Goal: Task Accomplishment & Management: Use online tool/utility

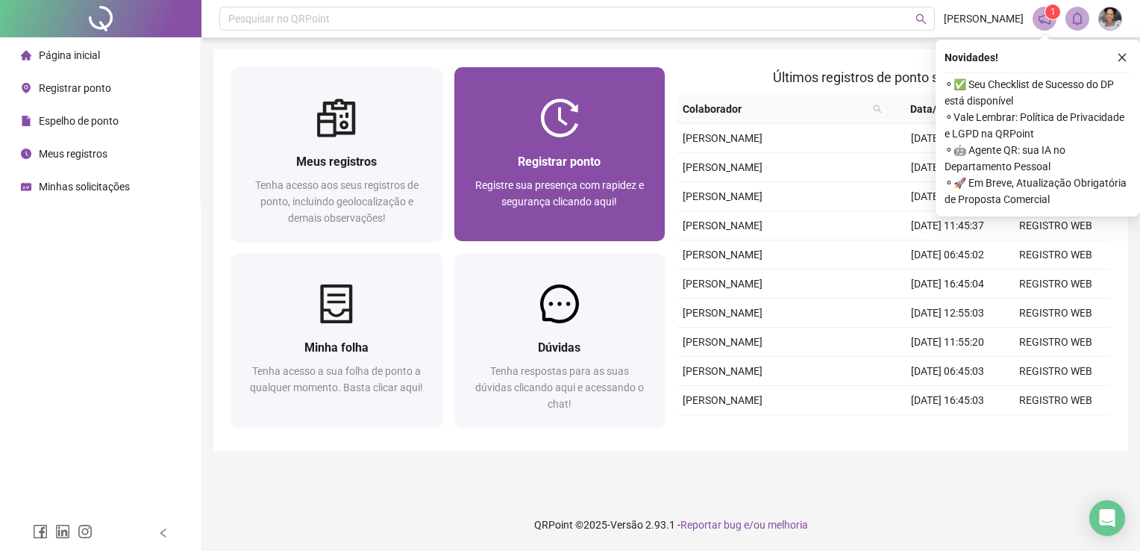
click at [605, 159] on div "Registrar ponto" at bounding box center [559, 161] width 175 height 19
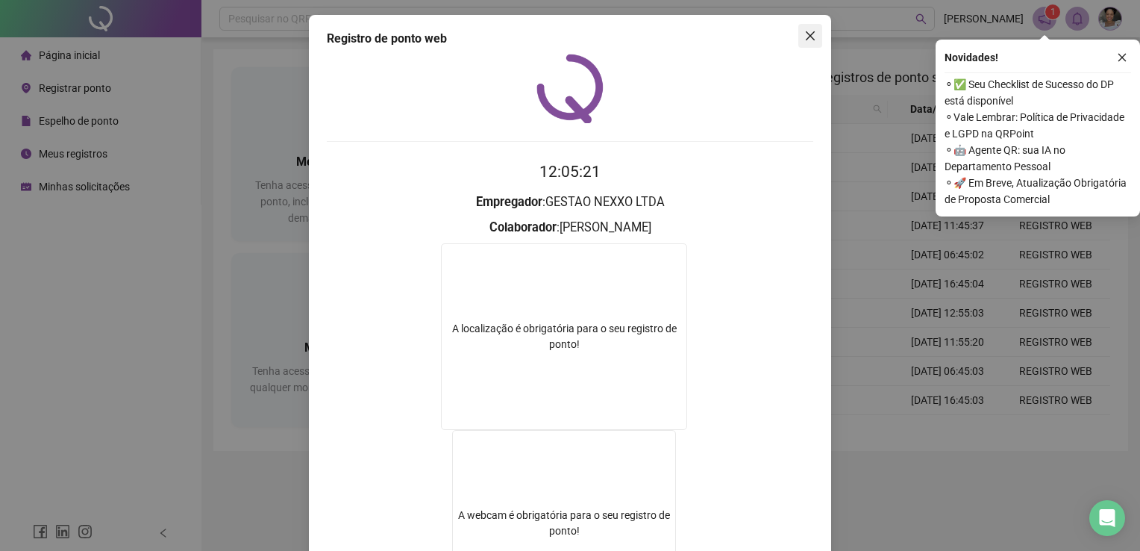
click at [812, 38] on span "Close" at bounding box center [810, 36] width 24 height 12
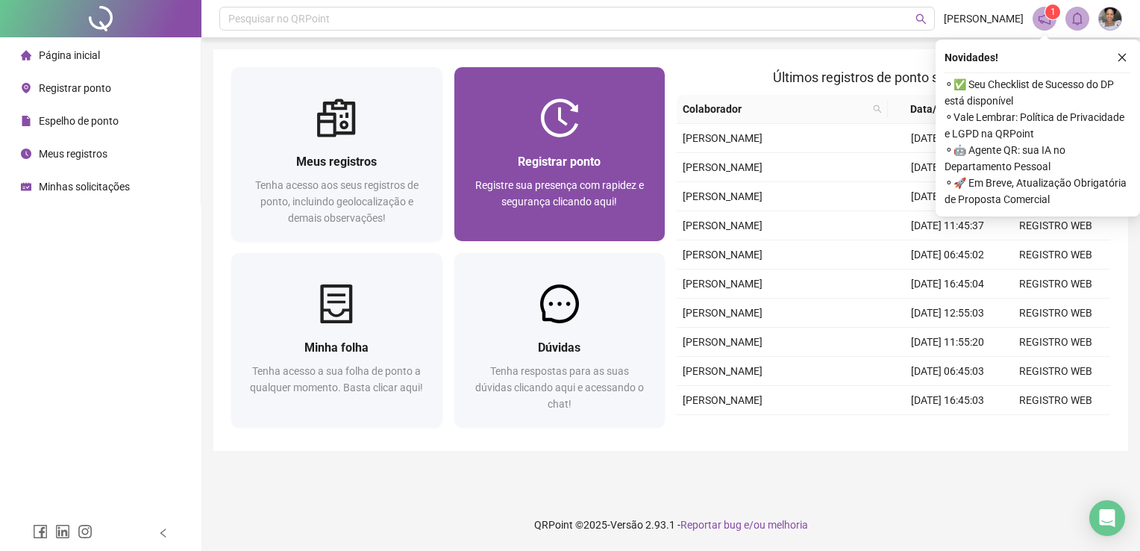
click at [587, 125] on div at bounding box center [559, 117] width 211 height 39
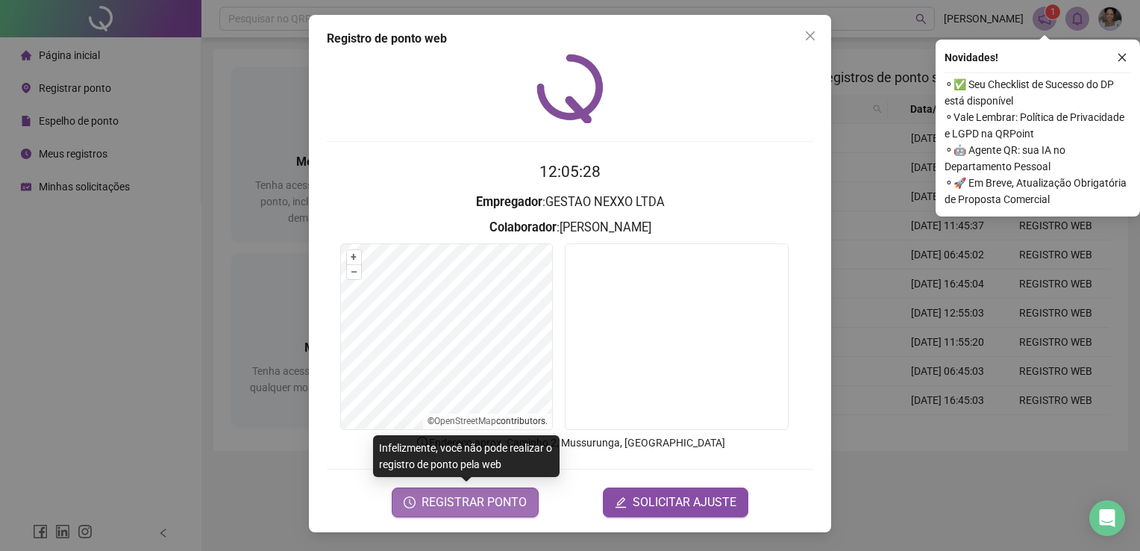
click at [499, 510] on button "REGISTRAR PONTO" at bounding box center [465, 502] width 147 height 30
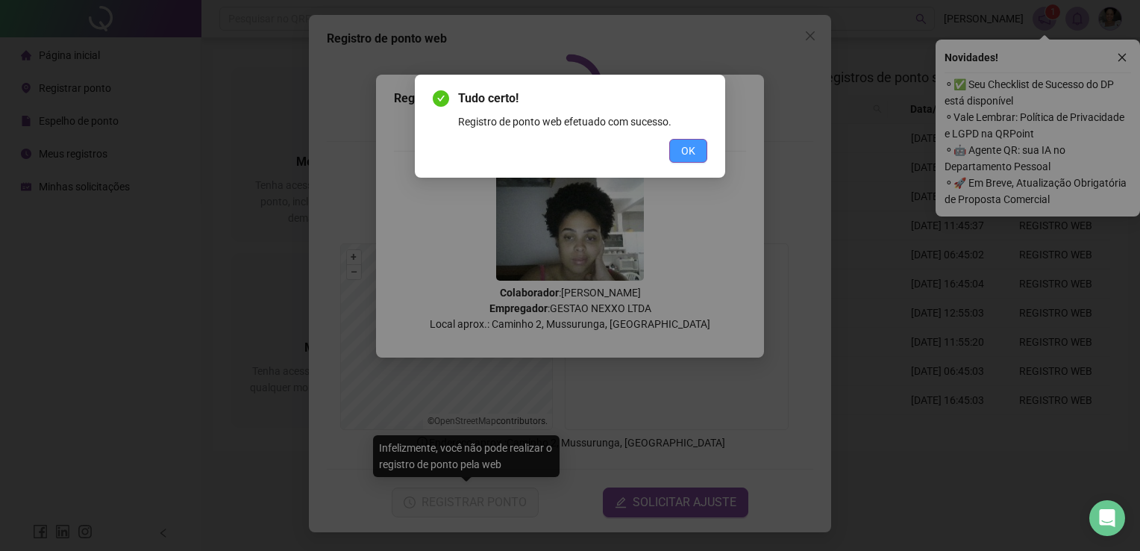
click at [679, 159] on button "OK" at bounding box center [688, 151] width 38 height 24
